Goal: Task Accomplishment & Management: Use online tool/utility

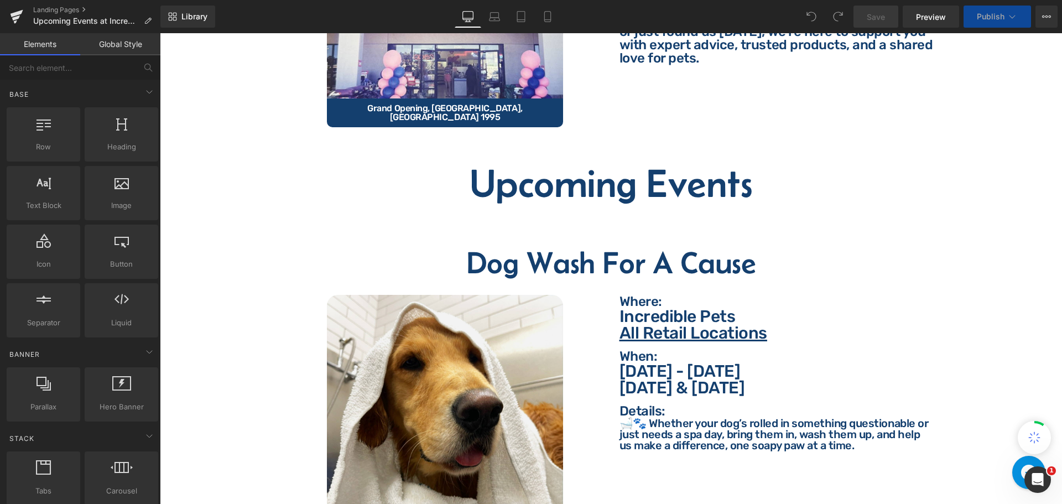
scroll to position [332, 0]
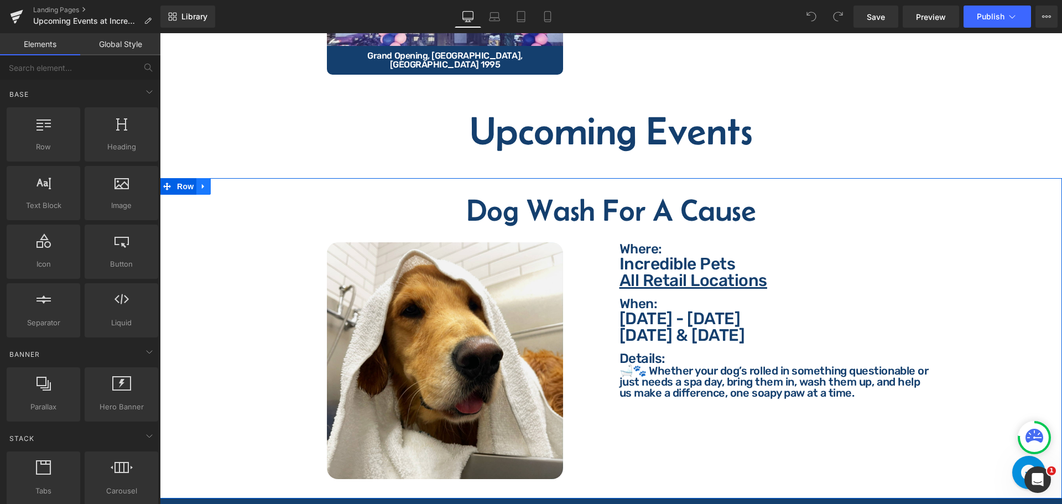
click at [202, 183] on icon at bounding box center [204, 187] width 8 height 8
click at [230, 183] on icon at bounding box center [232, 187] width 8 height 8
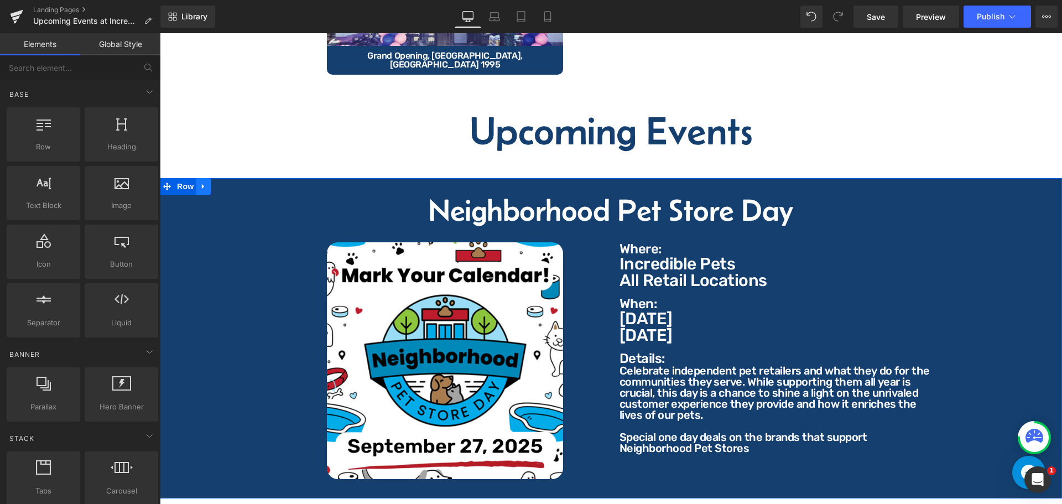
click at [207, 183] on icon at bounding box center [204, 187] width 8 height 8
click at [230, 183] on icon at bounding box center [232, 187] width 8 height 8
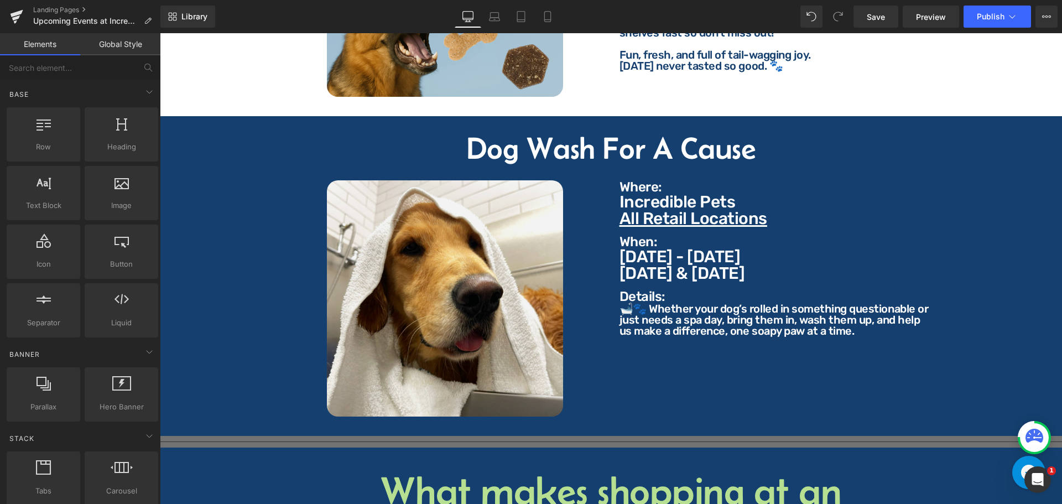
scroll to position [1217, 0]
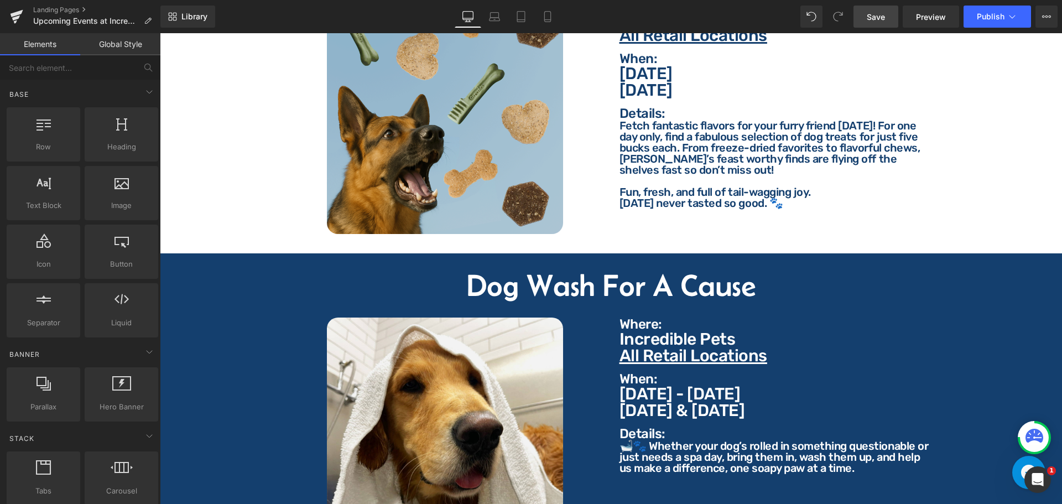
drag, startPoint x: 880, startPoint y: 11, endPoint x: 590, endPoint y: 190, distance: 340.3
click at [880, 11] on span "Save" at bounding box center [876, 17] width 18 height 12
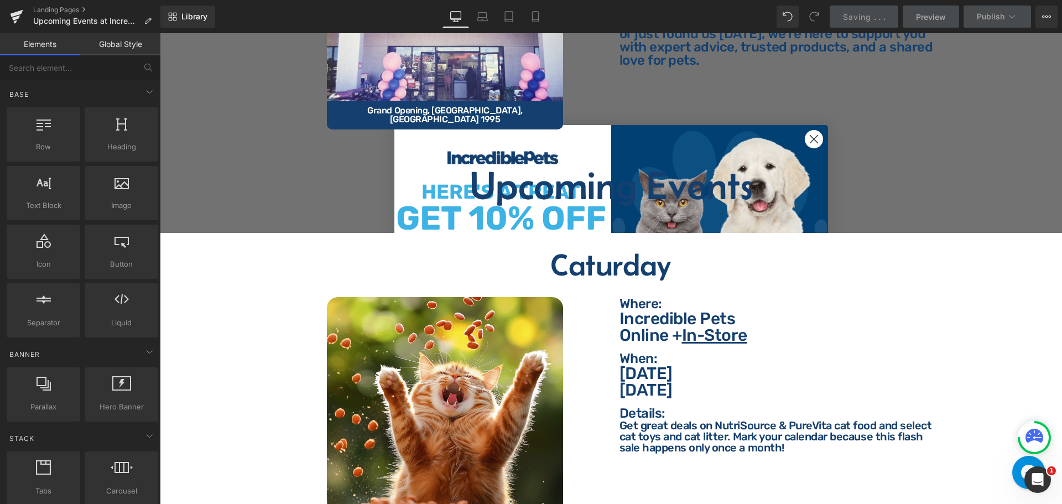
scroll to position [277, 0]
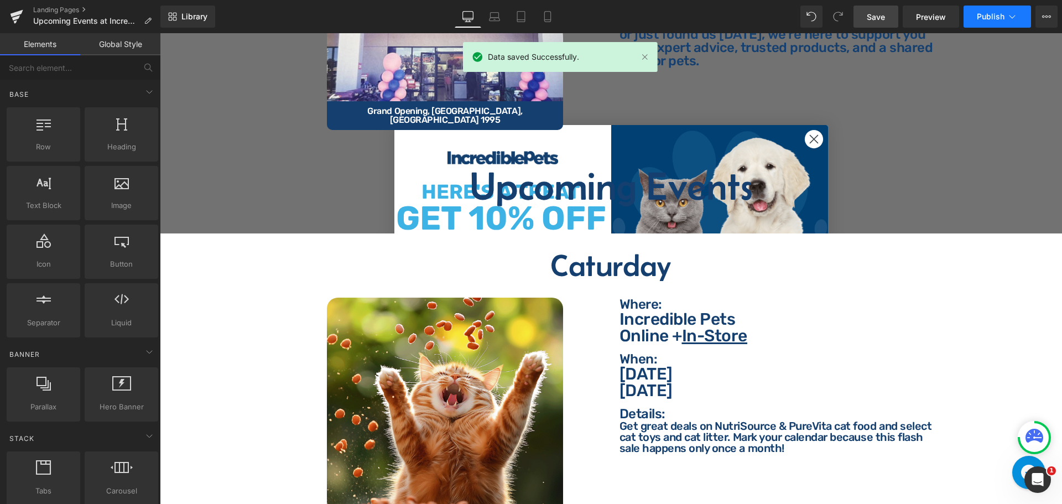
click at [1008, 9] on button "Publish" at bounding box center [997, 17] width 67 height 22
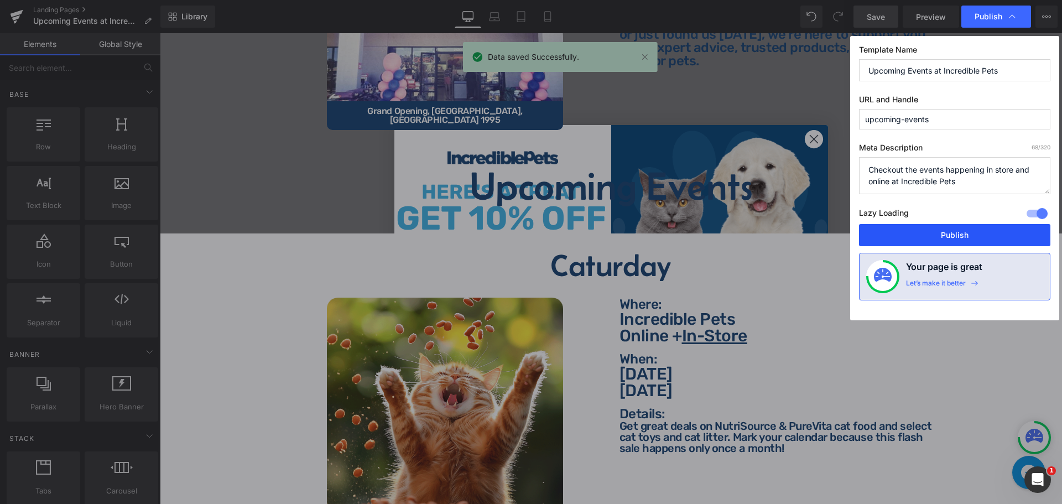
click at [941, 233] on button "Publish" at bounding box center [954, 235] width 191 height 22
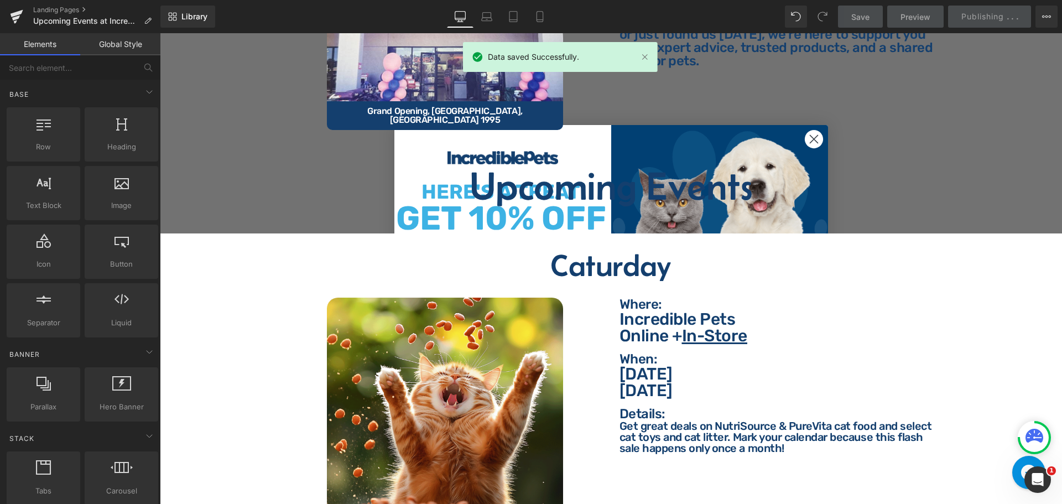
scroll to position [0, 0]
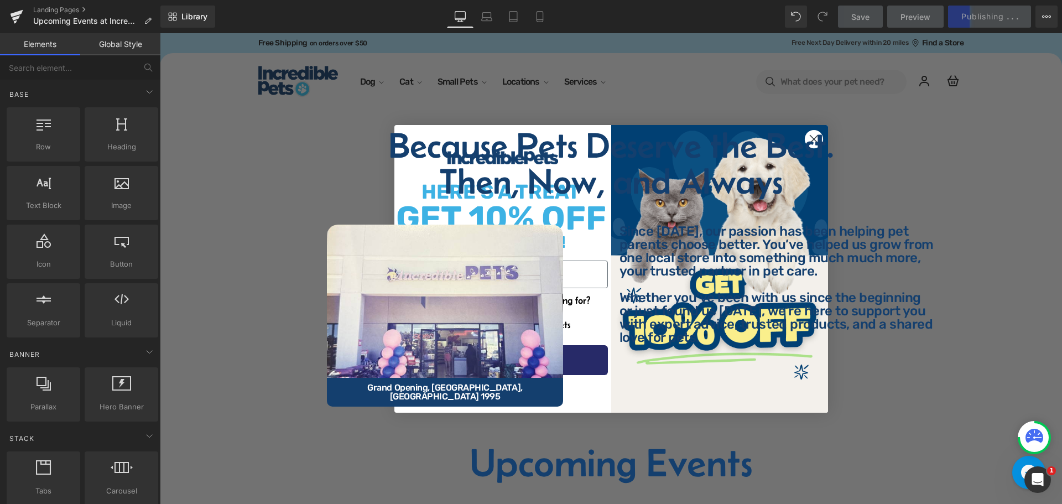
click at [194, 99] on div "Close dialog HERE'S A TREAT GET 10% OFF your first order! Email Which incredibl…" at bounding box center [611, 268] width 902 height 471
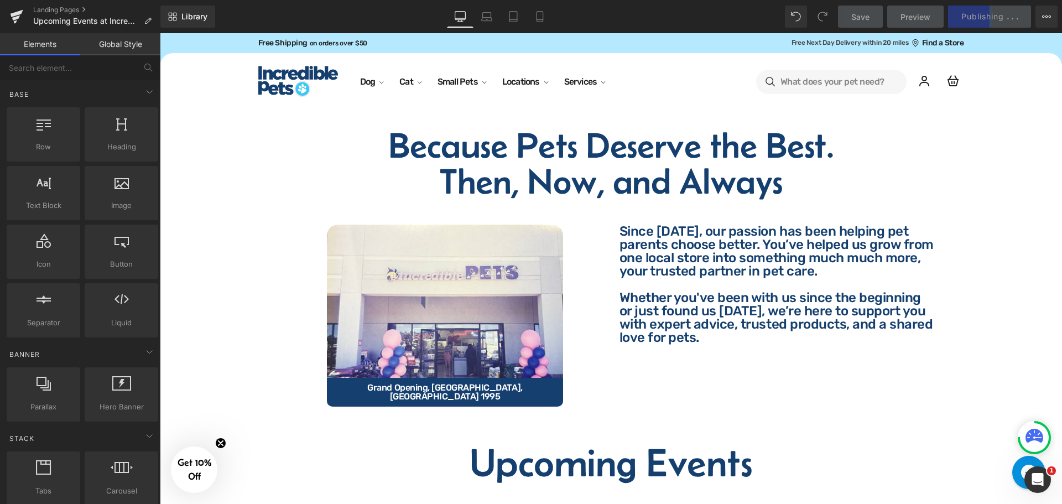
click at [204, 90] on div "Close dialog Treat Yourself To A 10% Discount I'm shopping for... Dogs Cats Oth…" at bounding box center [611, 268] width 902 height 471
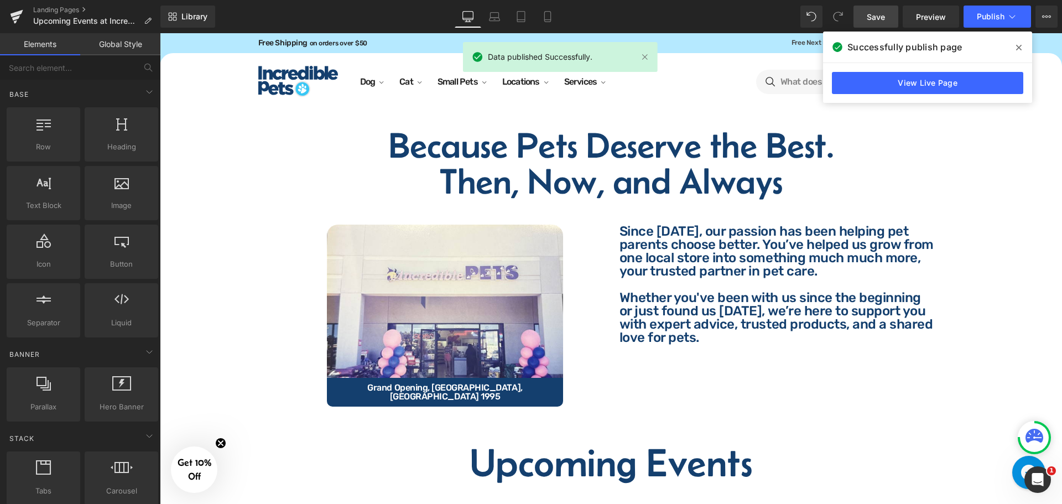
click at [1018, 44] on icon at bounding box center [1019, 47] width 6 height 9
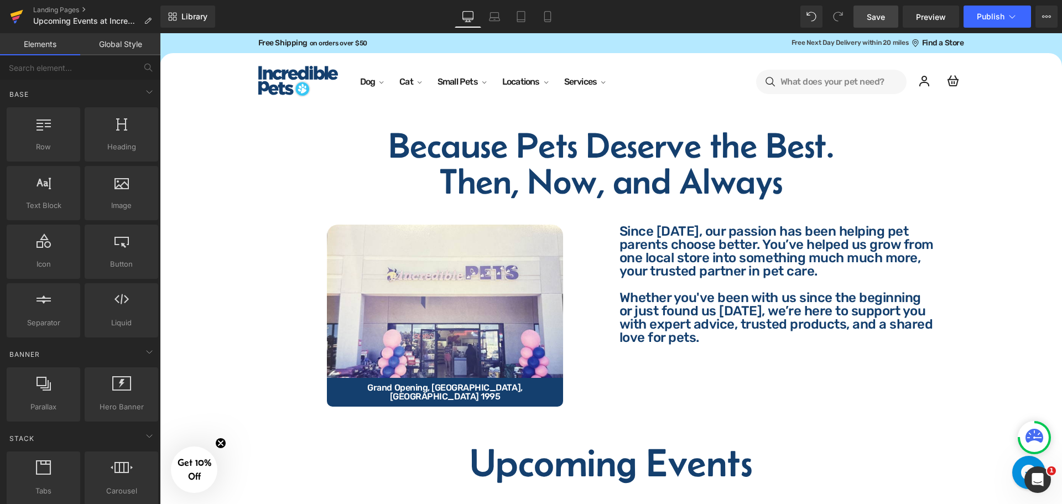
click at [12, 9] on icon at bounding box center [16, 17] width 13 height 28
